Goal: Browse casually

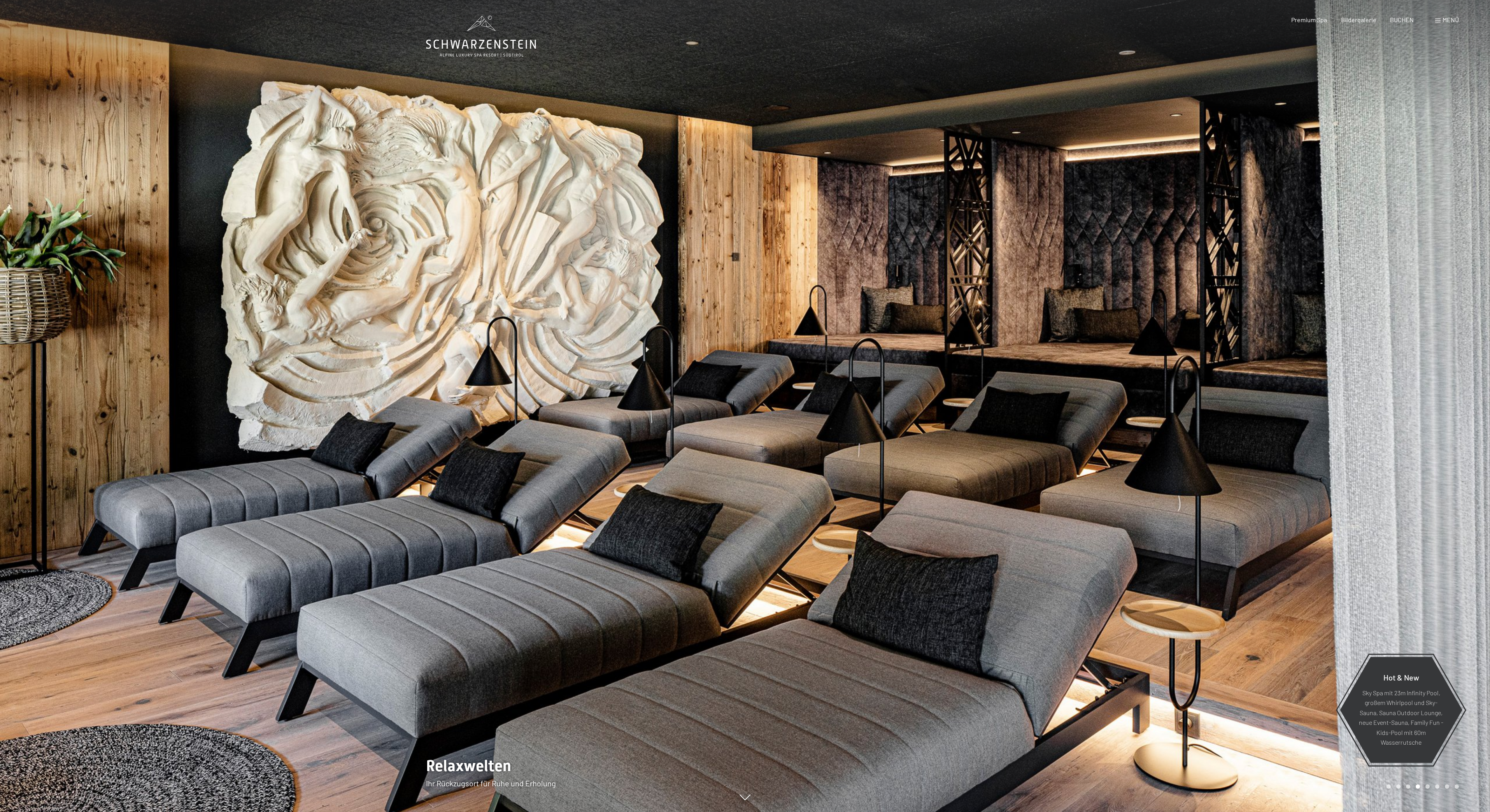
drag, startPoint x: 867, startPoint y: 685, endPoint x: 874, endPoint y: 684, distance: 7.1
drag, startPoint x: 899, startPoint y: 673, endPoint x: 824, endPoint y: 754, distance: 110.4
click at [884, 683] on div at bounding box center [1118, 406] width 745 height 812
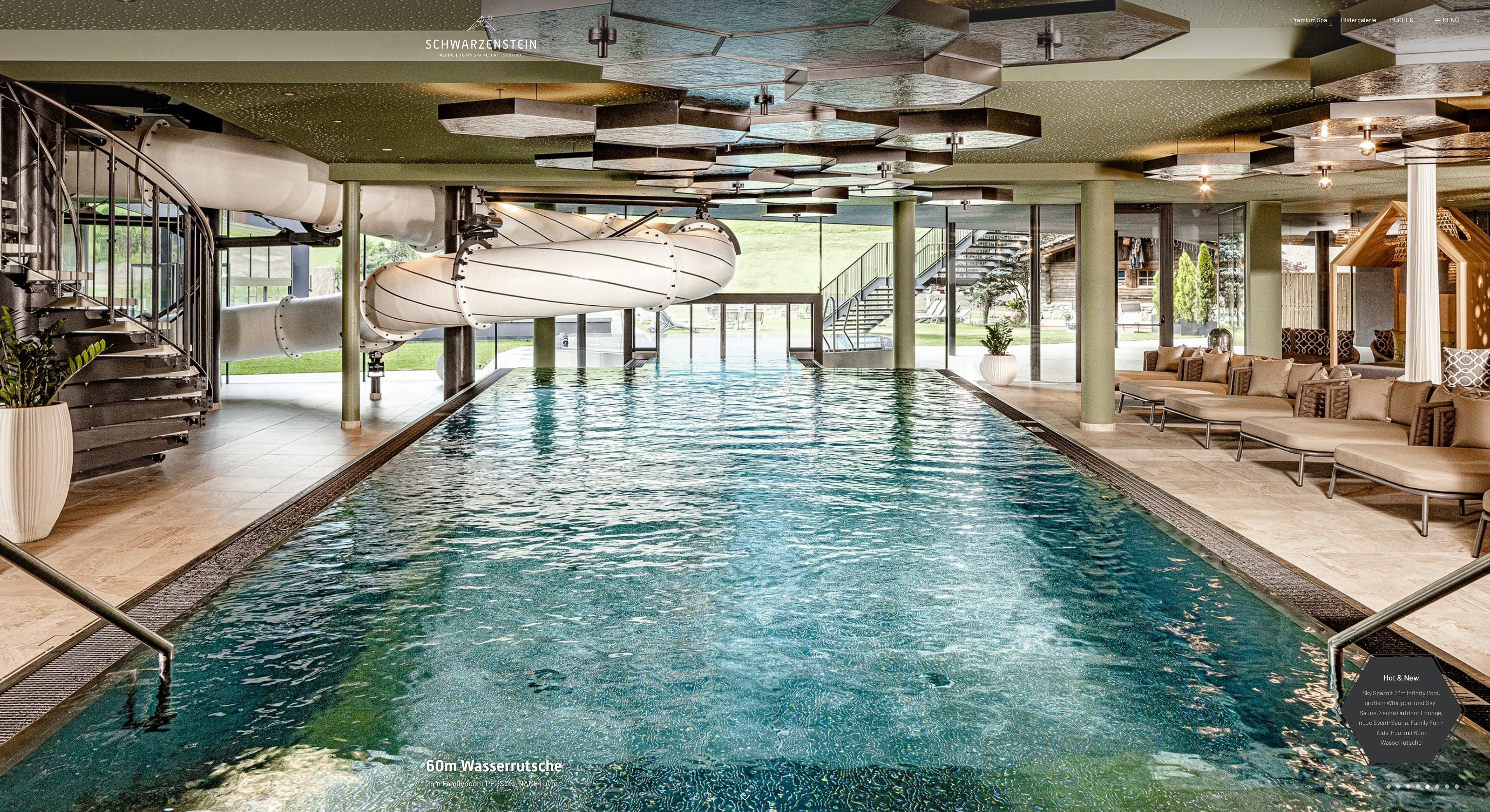
click at [637, 769] on div at bounding box center [372, 406] width 745 height 812
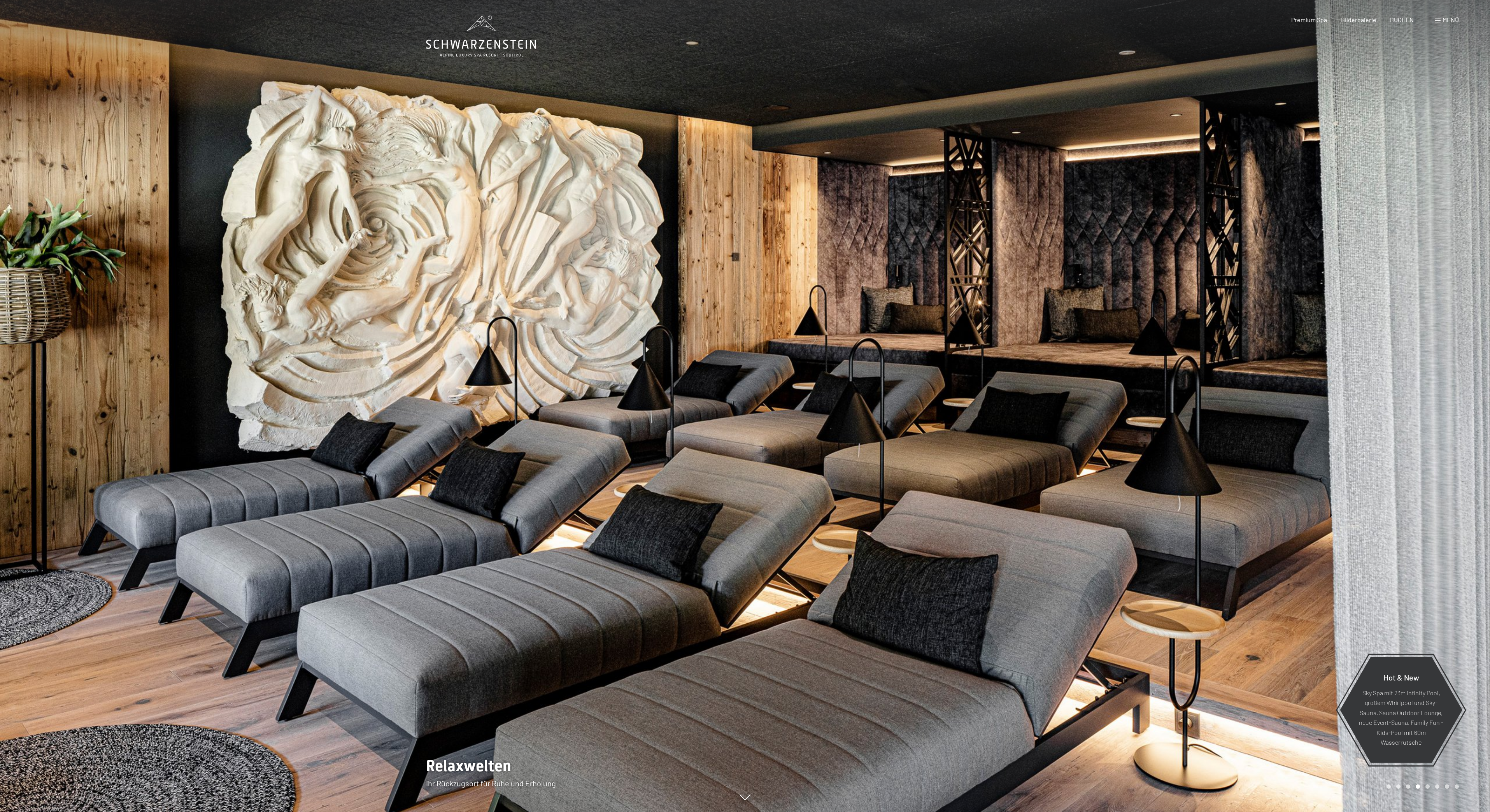
click at [652, 768] on div at bounding box center [372, 406] width 745 height 812
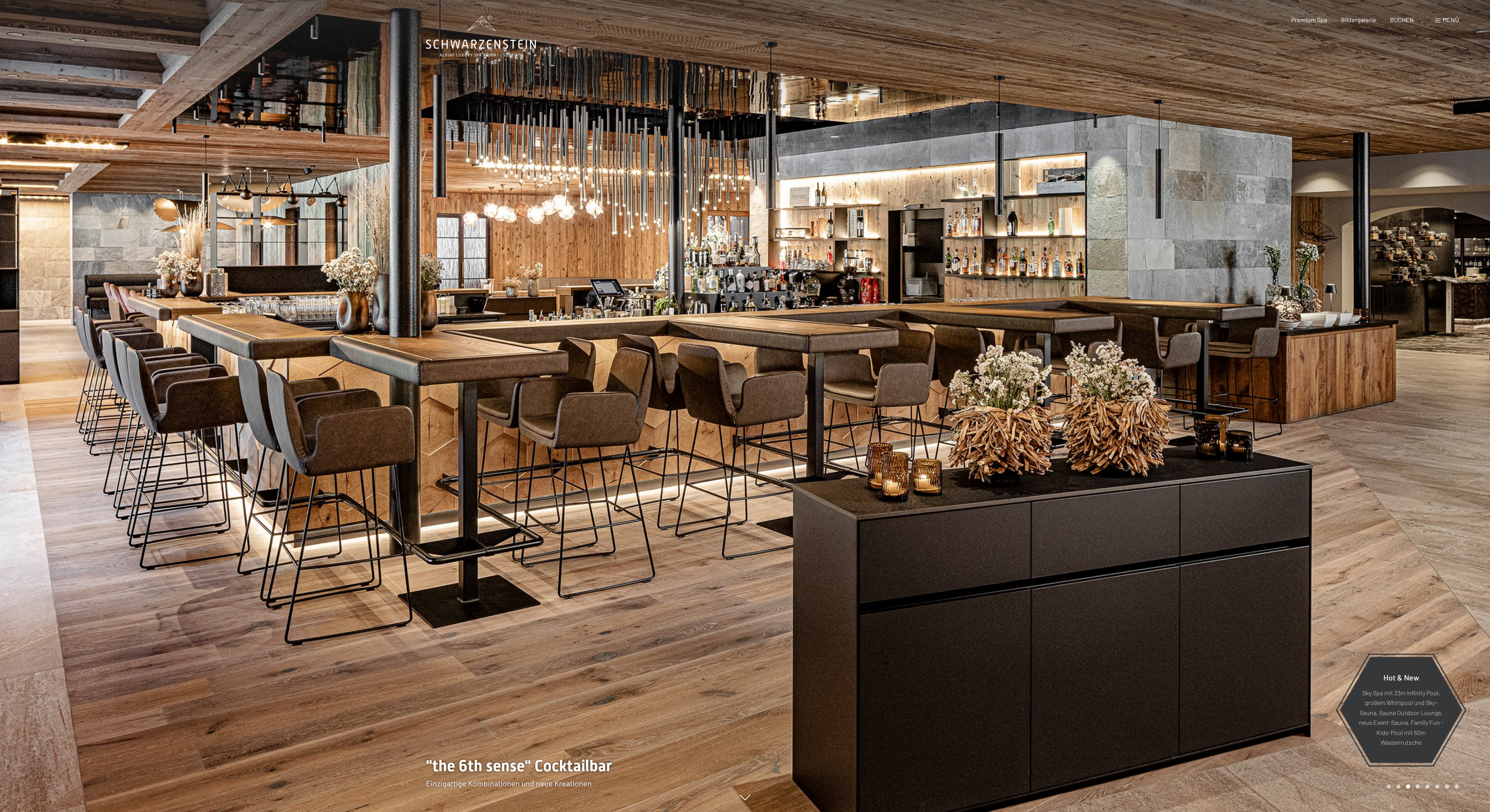
click at [665, 761] on div at bounding box center [372, 406] width 745 height 812
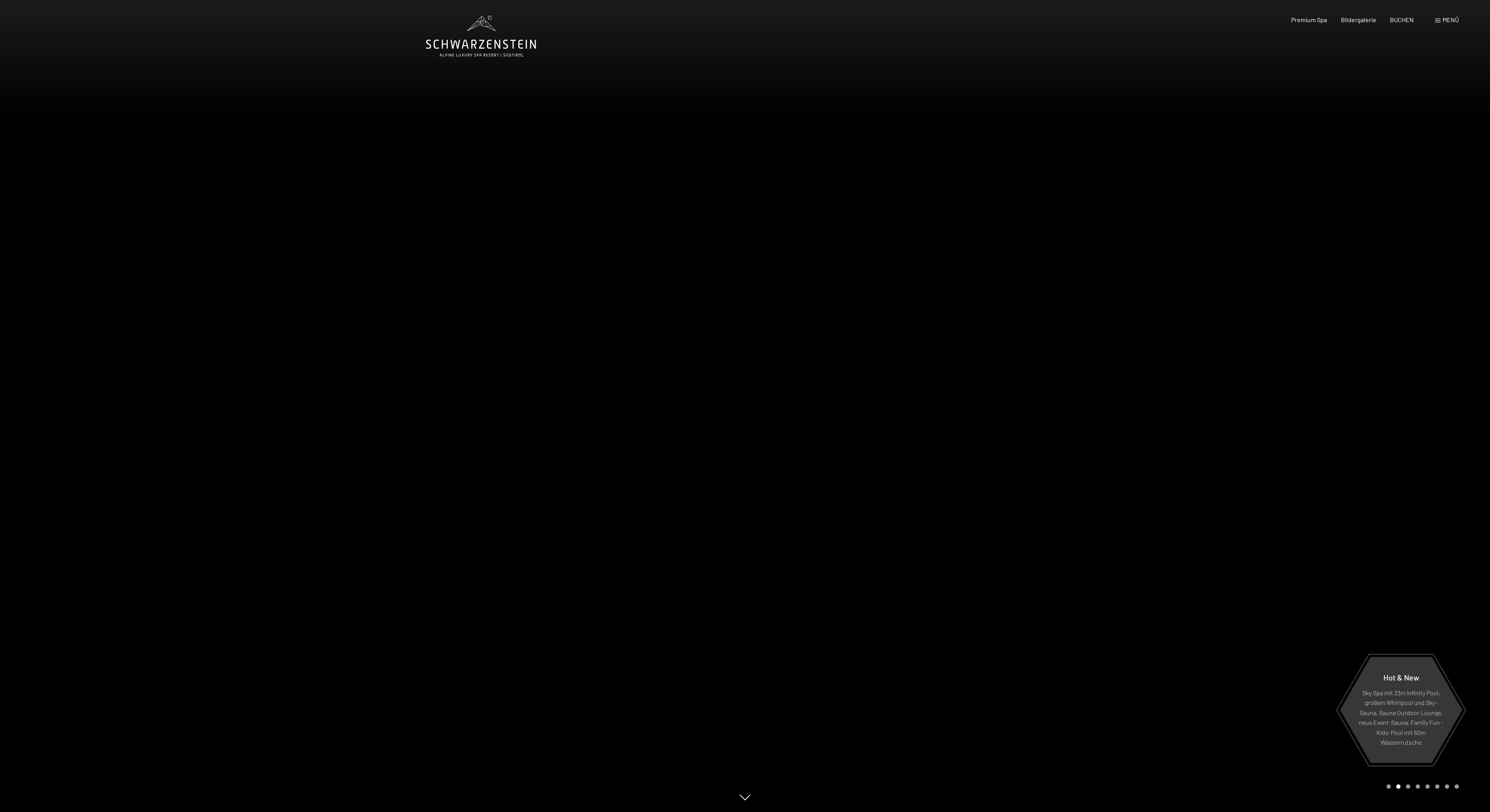
click at [665, 761] on div at bounding box center [372, 406] width 745 height 812
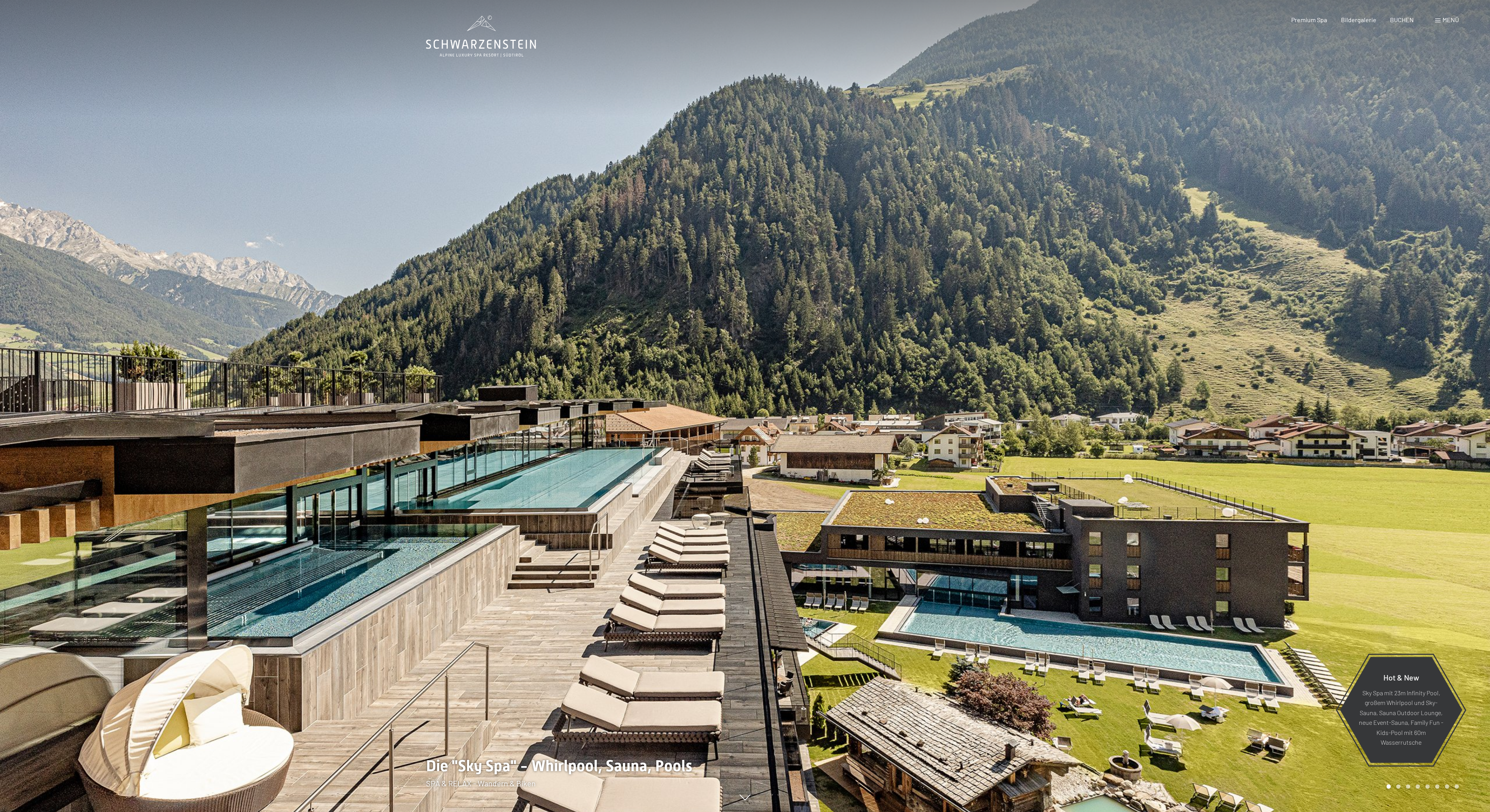
click at [665, 761] on div at bounding box center [372, 406] width 745 height 812
click at [666, 760] on div at bounding box center [372, 406] width 745 height 812
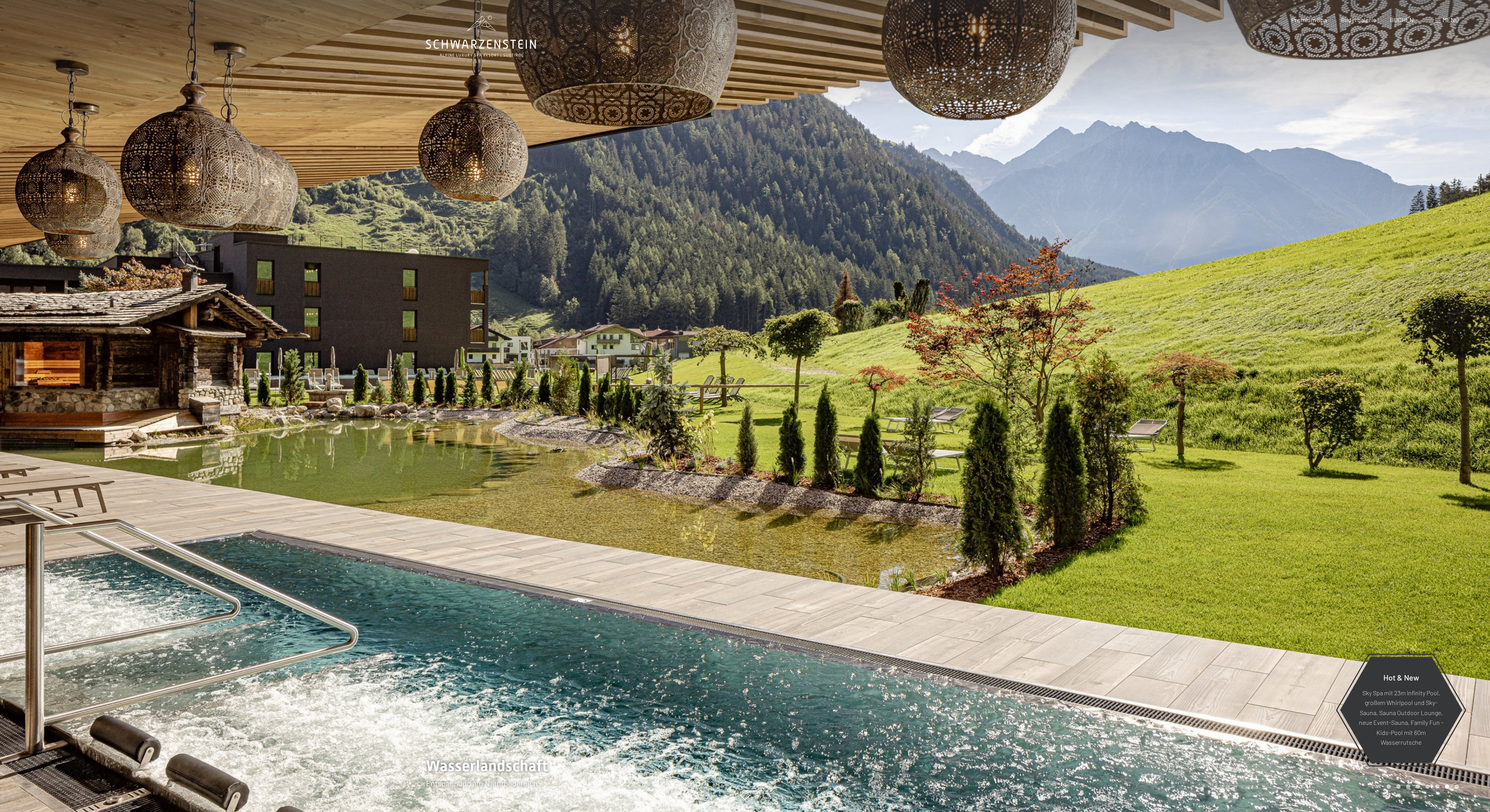
click at [666, 759] on div at bounding box center [372, 406] width 745 height 812
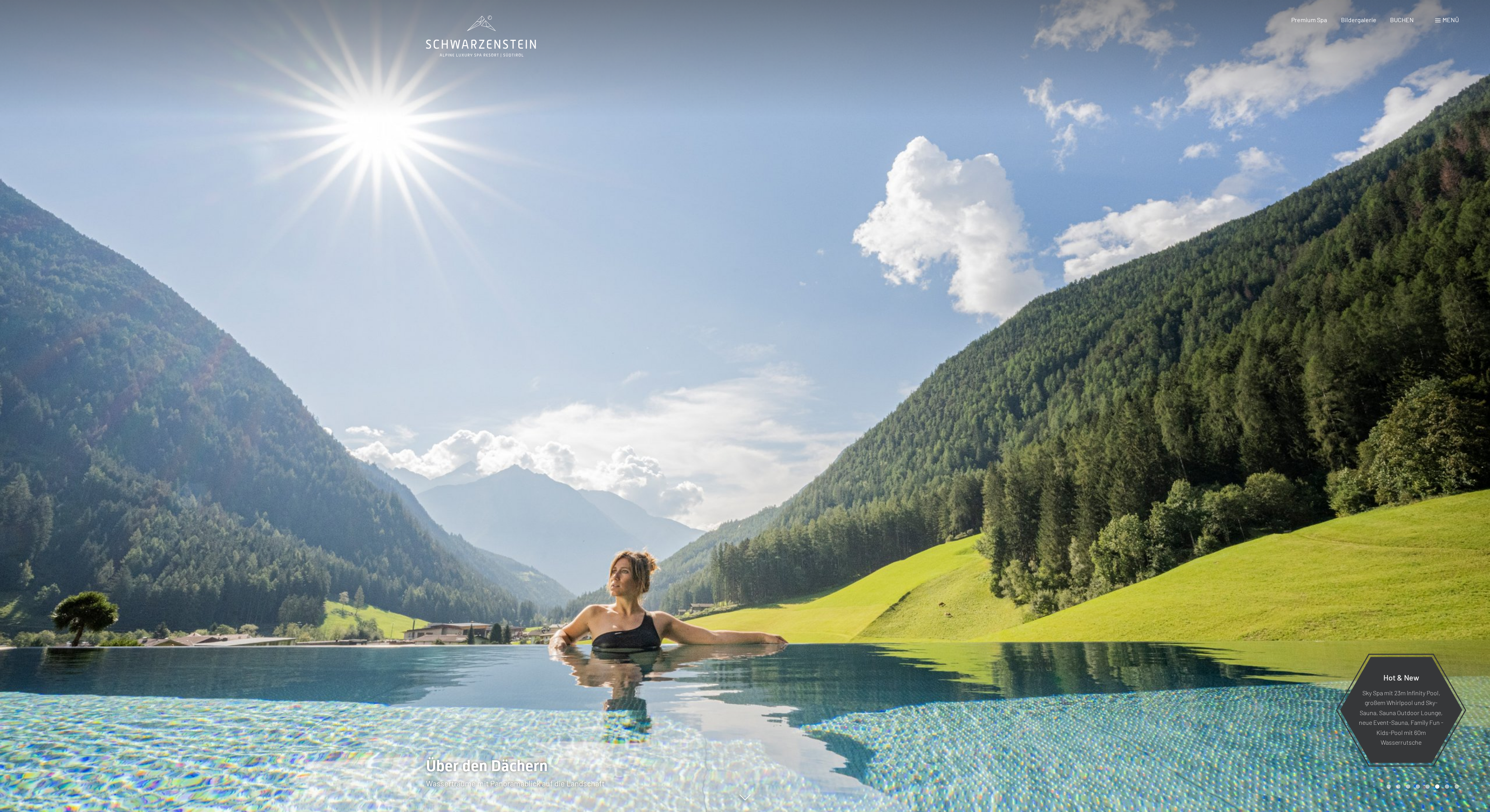
click at [666, 759] on div at bounding box center [372, 406] width 745 height 812
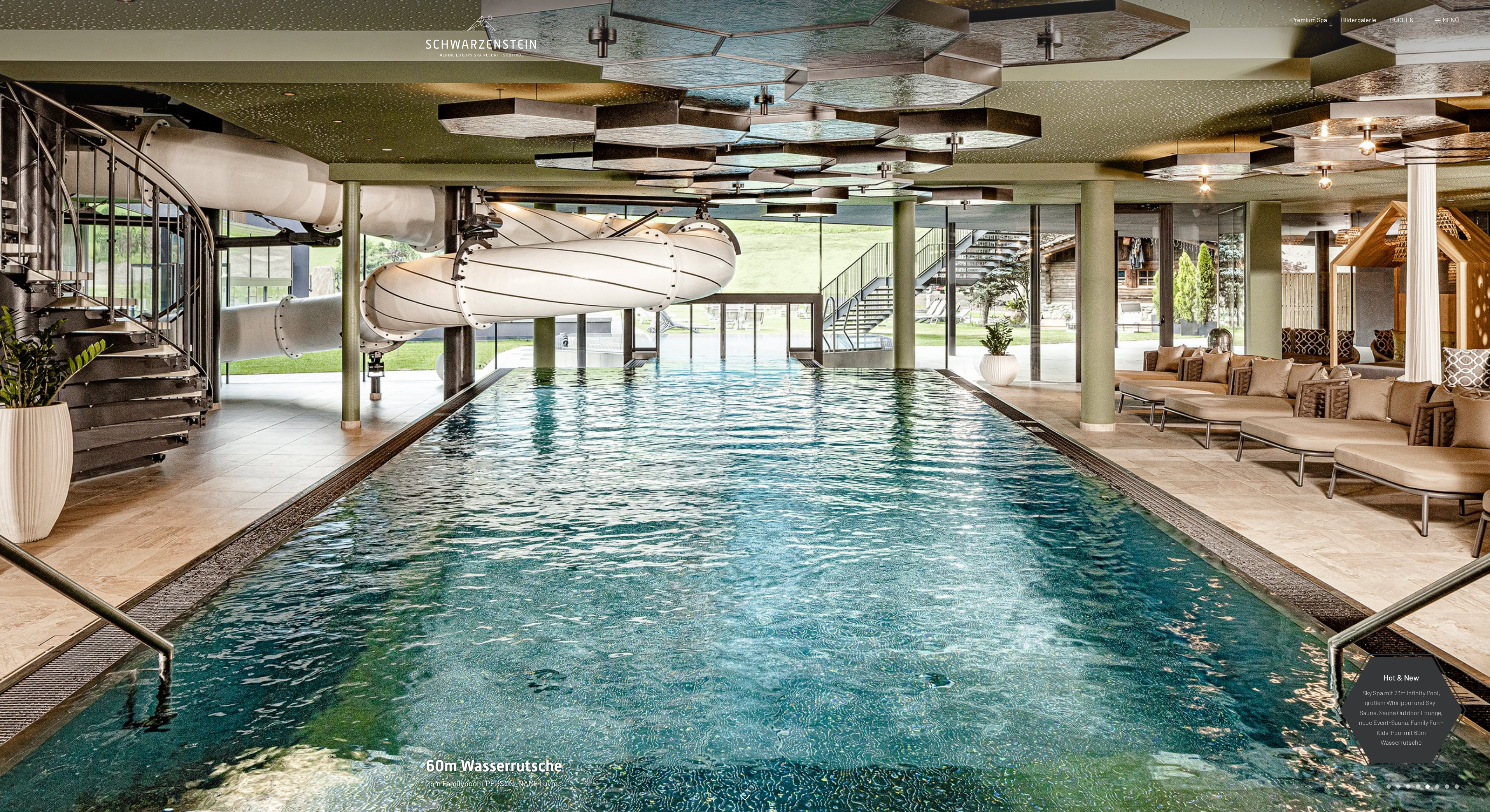
click at [1234, 182] on div at bounding box center [1118, 406] width 745 height 812
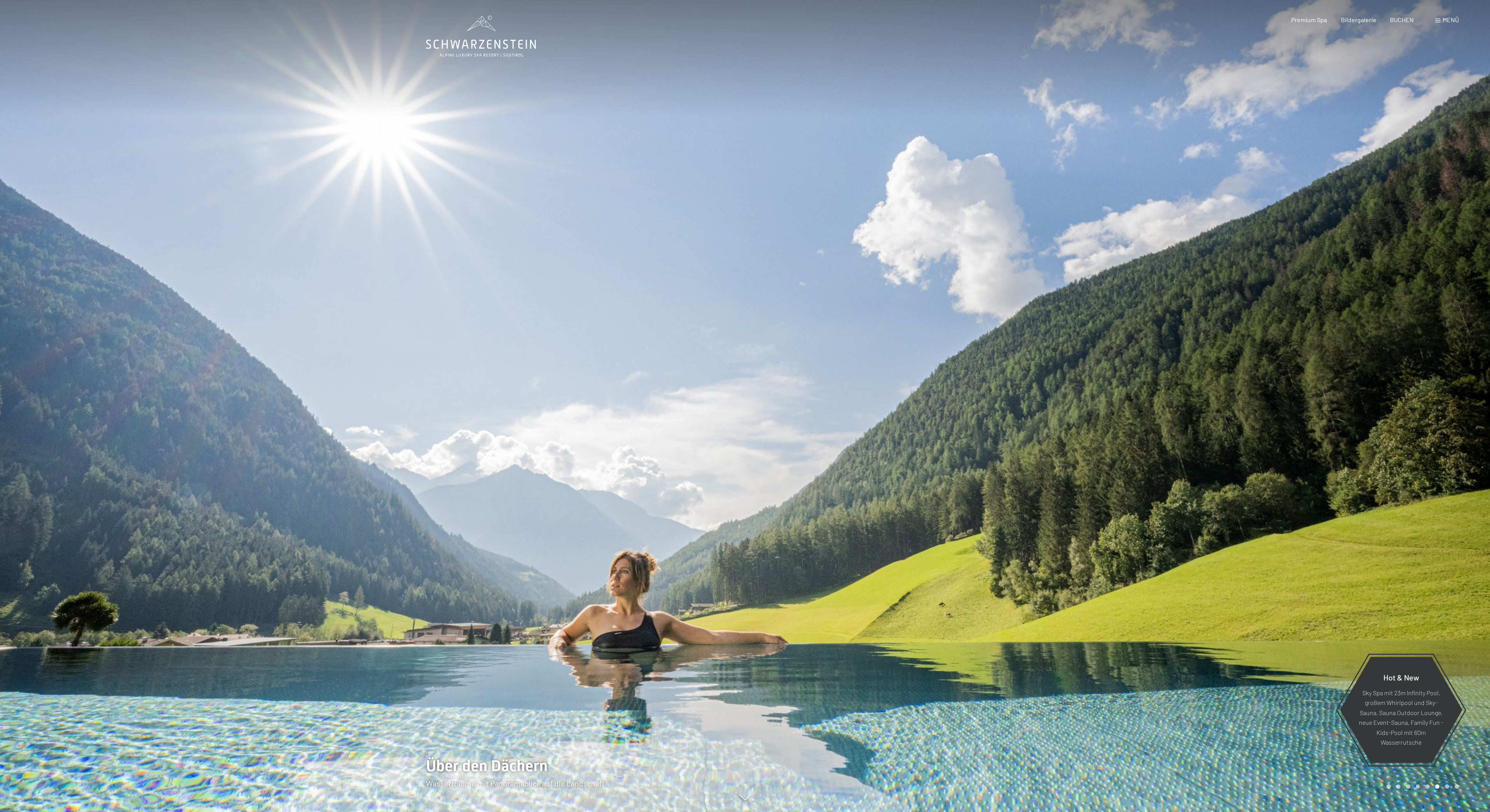
click at [1234, 182] on div at bounding box center [1118, 406] width 745 height 812
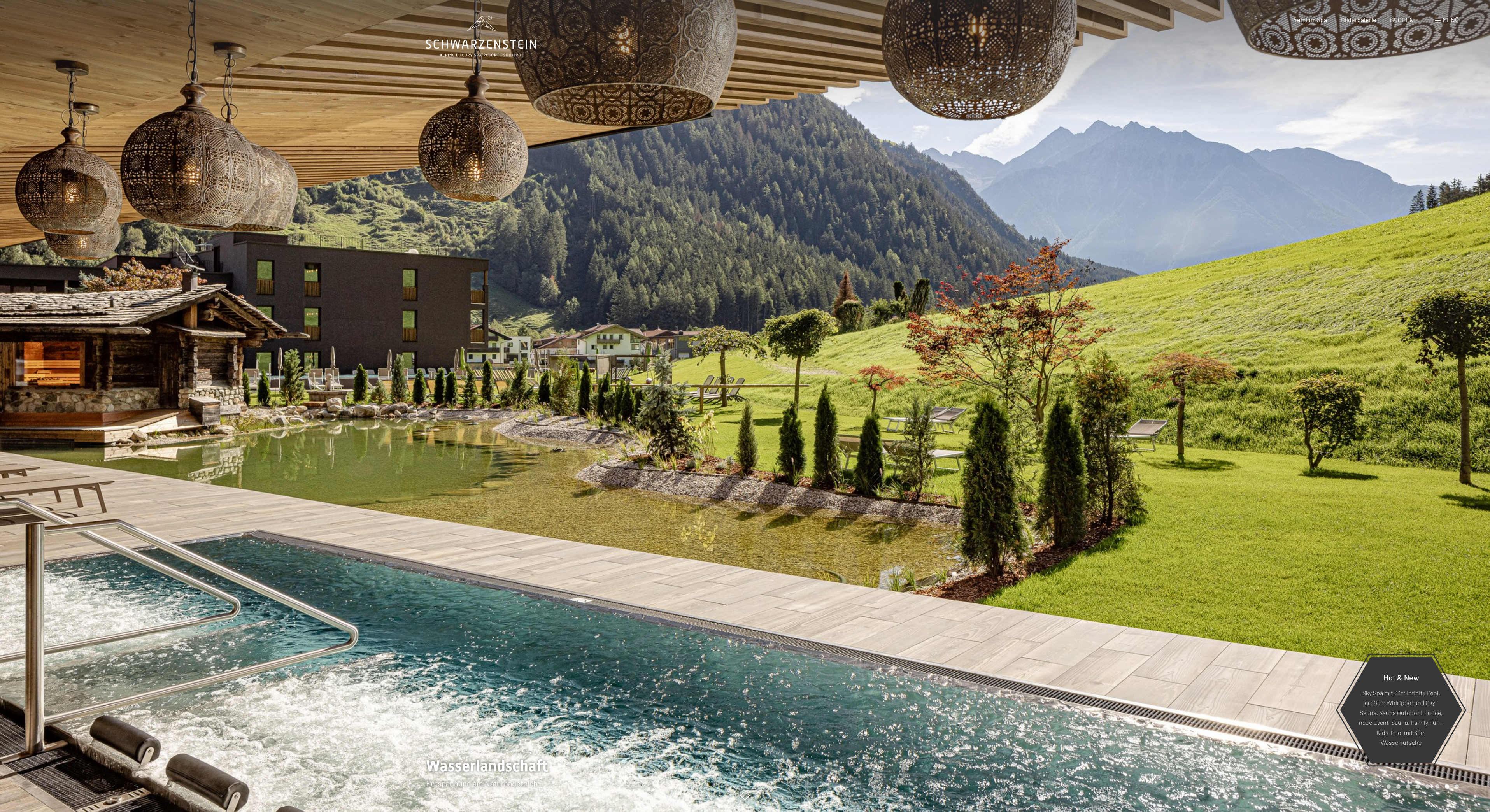
click at [1234, 182] on div at bounding box center [1118, 406] width 745 height 812
